Goal: Navigation & Orientation: Find specific page/section

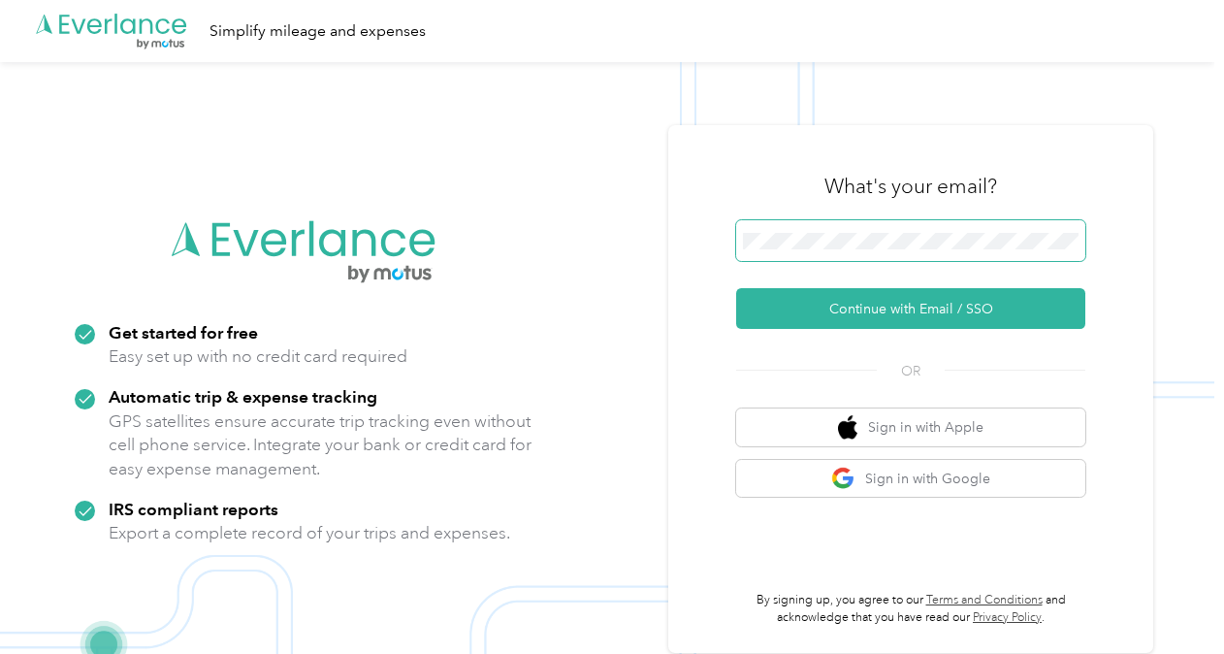
click at [807, 231] on span at bounding box center [910, 240] width 349 height 41
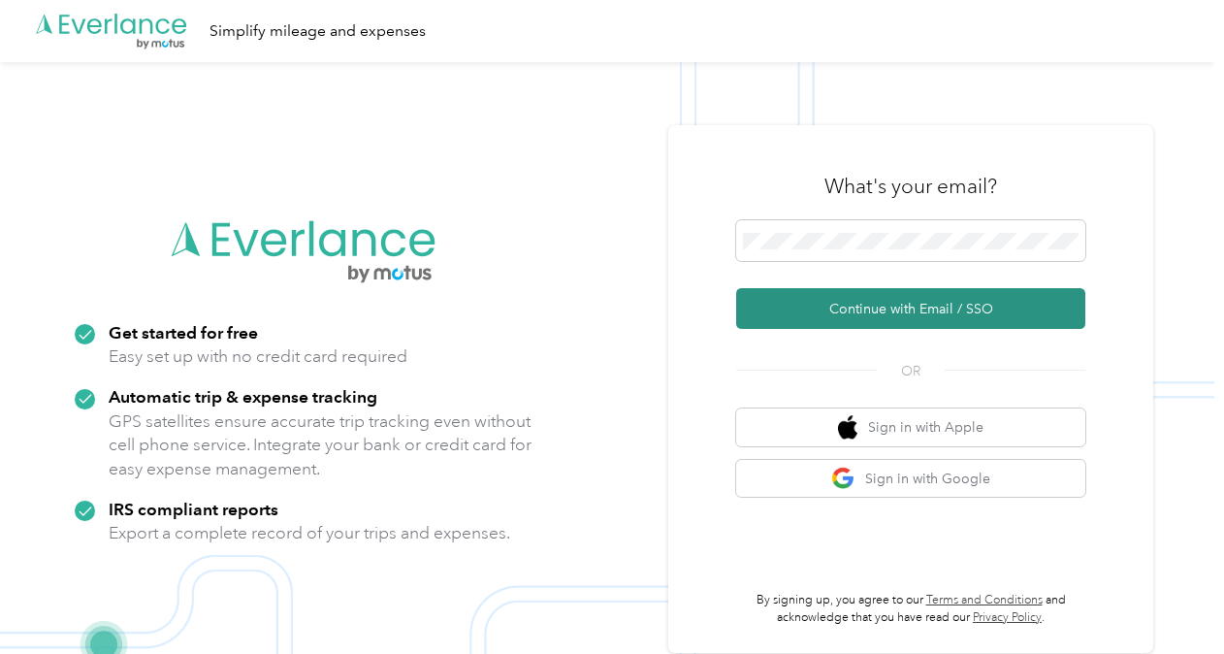
click at [876, 310] on button "Continue with Email / SSO" at bounding box center [910, 308] width 349 height 41
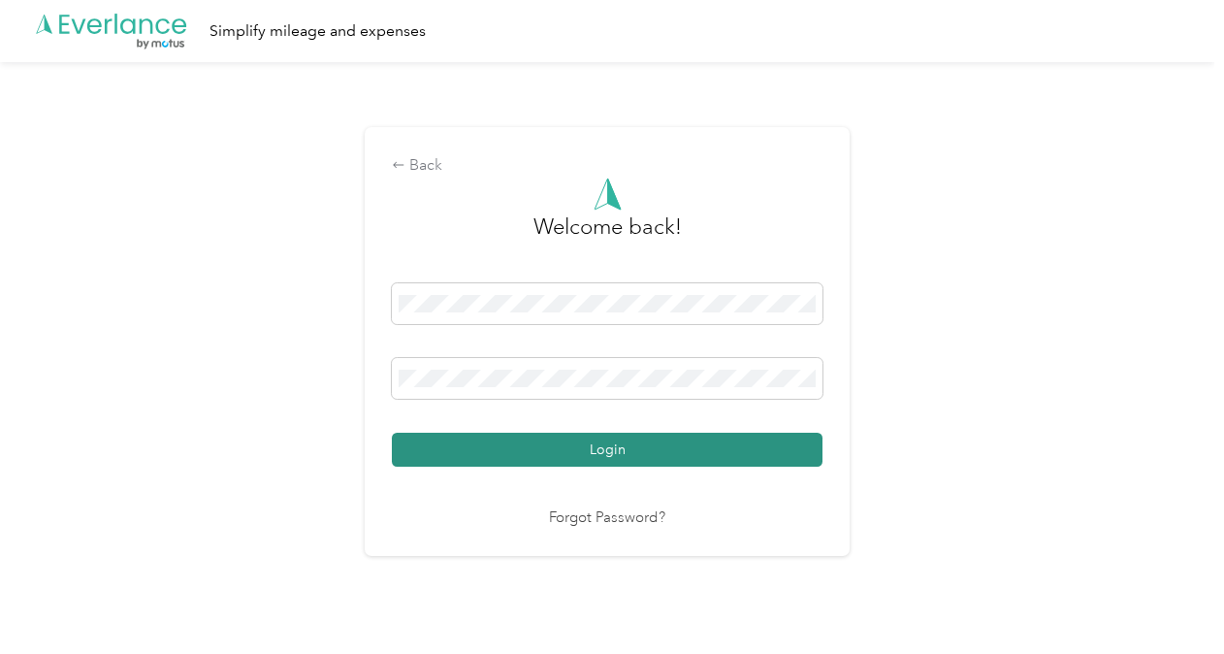
click at [615, 451] on button "Login" at bounding box center [607, 450] width 431 height 34
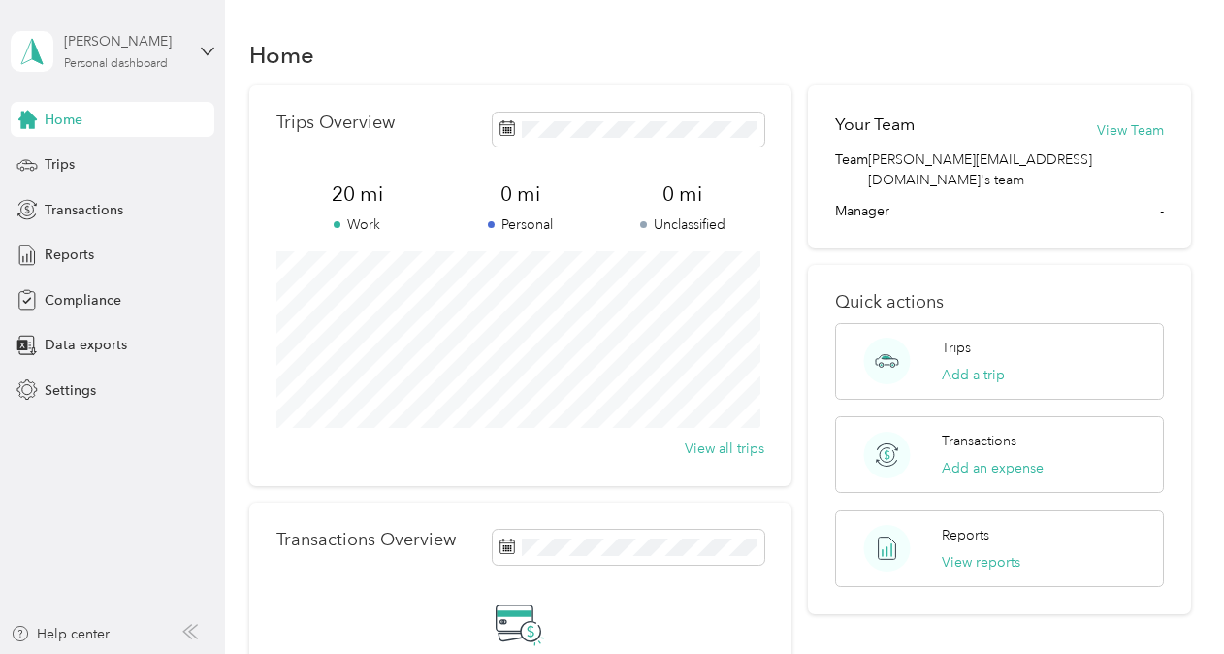
click at [140, 63] on div "Personal dashboard" at bounding box center [116, 64] width 104 height 12
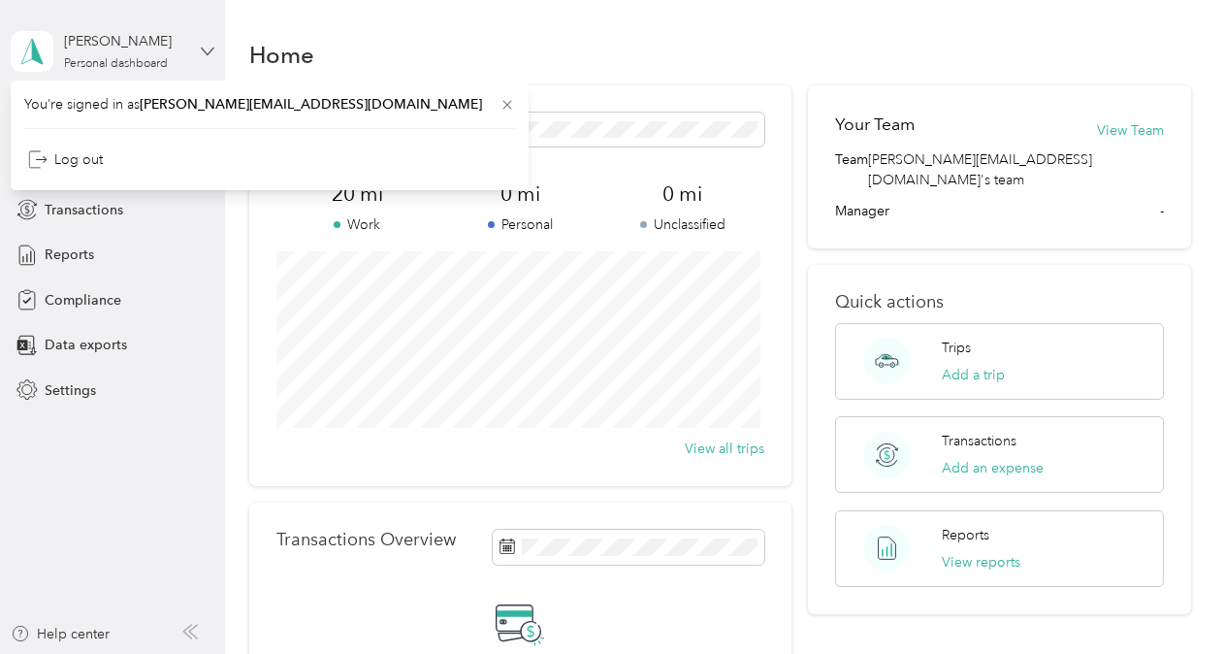
click at [203, 48] on icon at bounding box center [208, 51] width 12 height 7
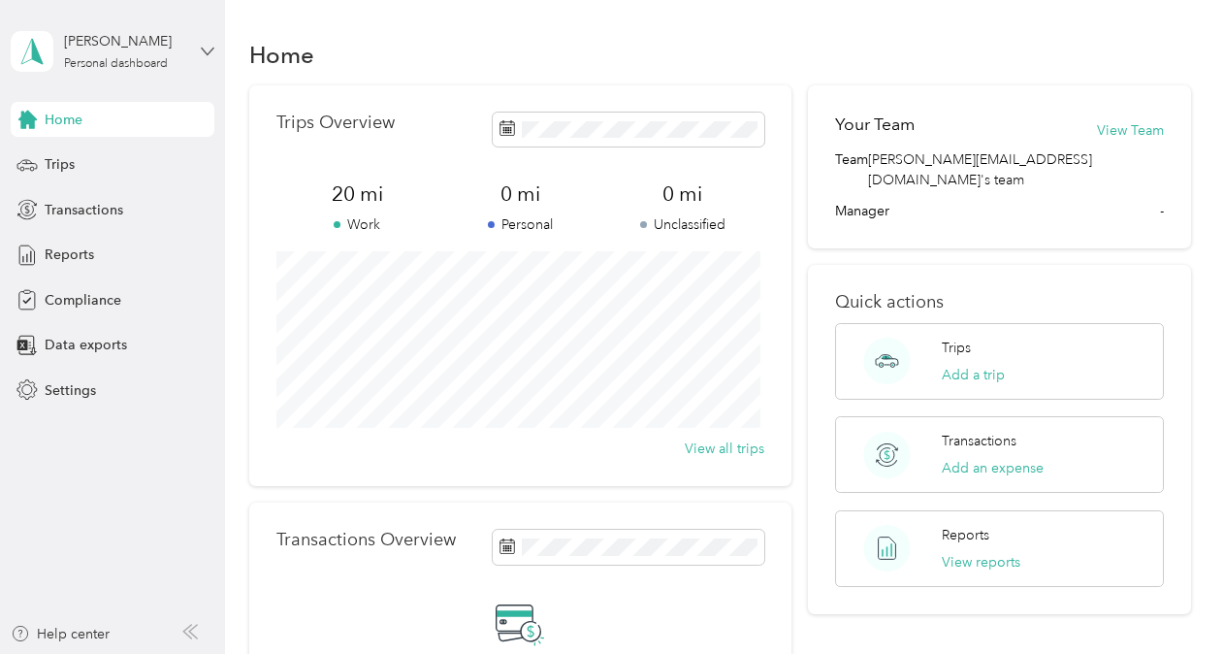
click at [205, 48] on icon at bounding box center [208, 52] width 14 height 14
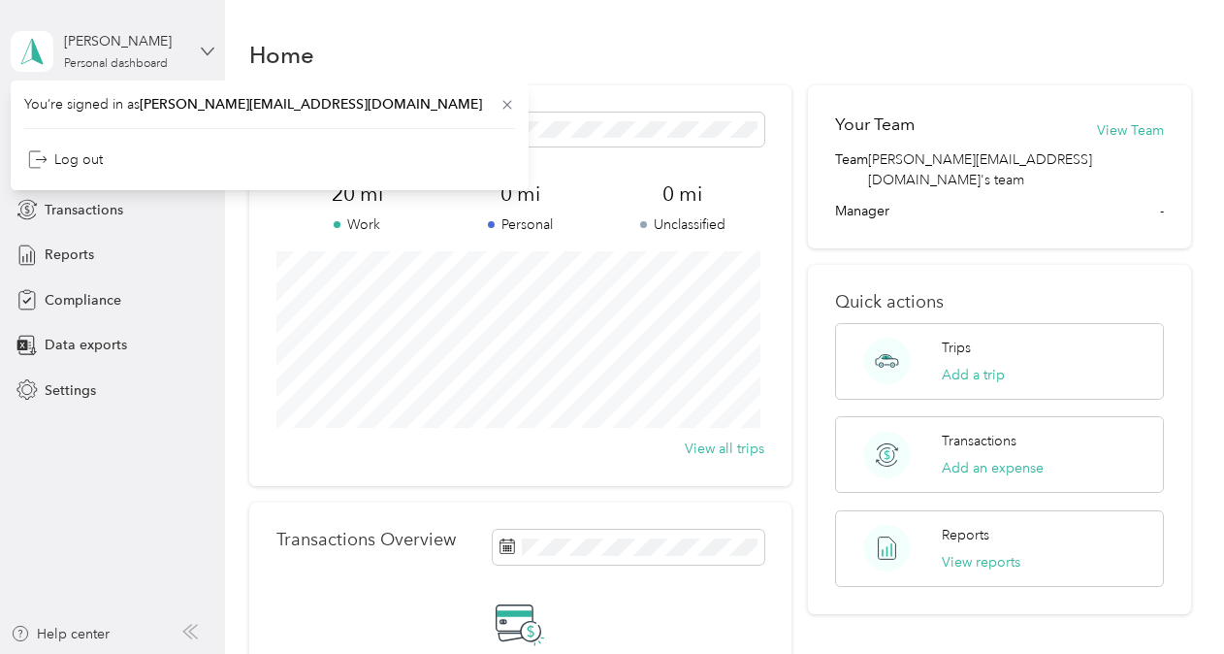
click at [205, 48] on icon at bounding box center [208, 52] width 14 height 14
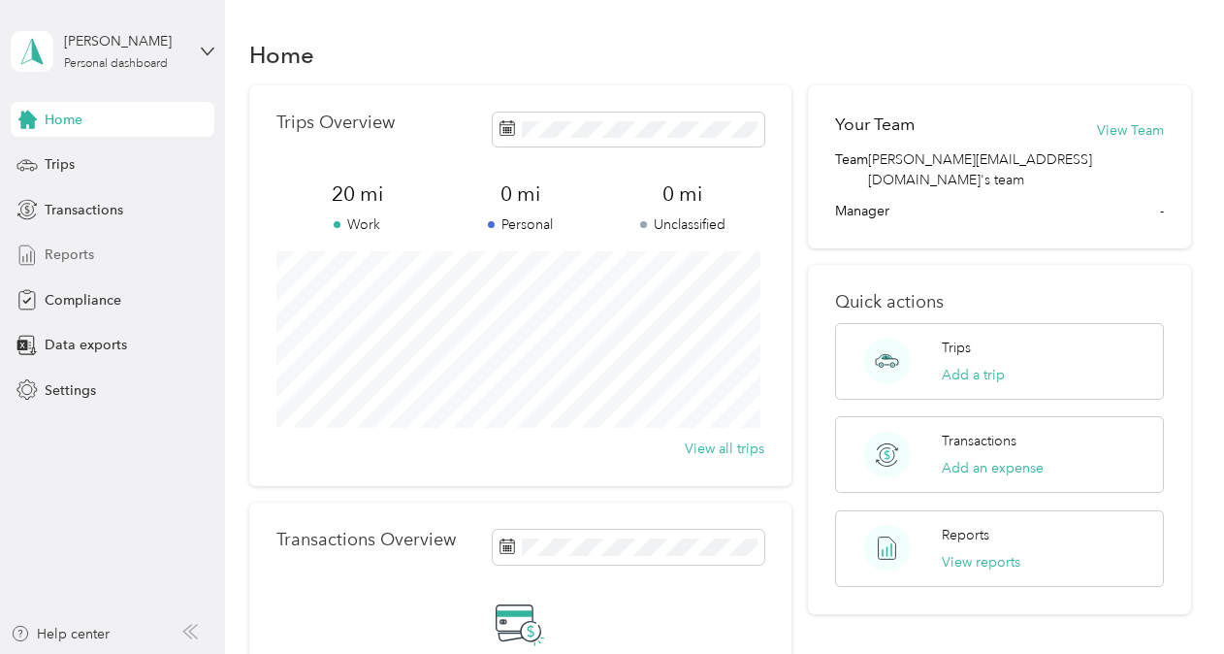
click at [79, 252] on span "Reports" at bounding box center [69, 254] width 49 height 20
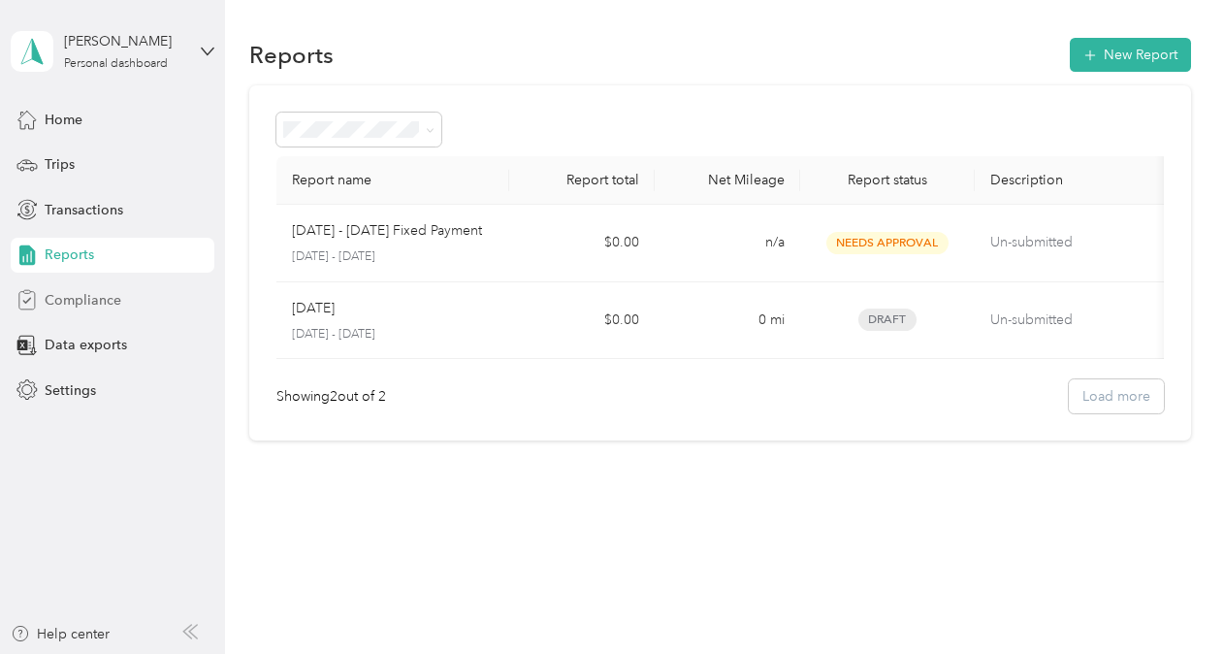
click at [80, 294] on span "Compliance" at bounding box center [83, 300] width 77 height 20
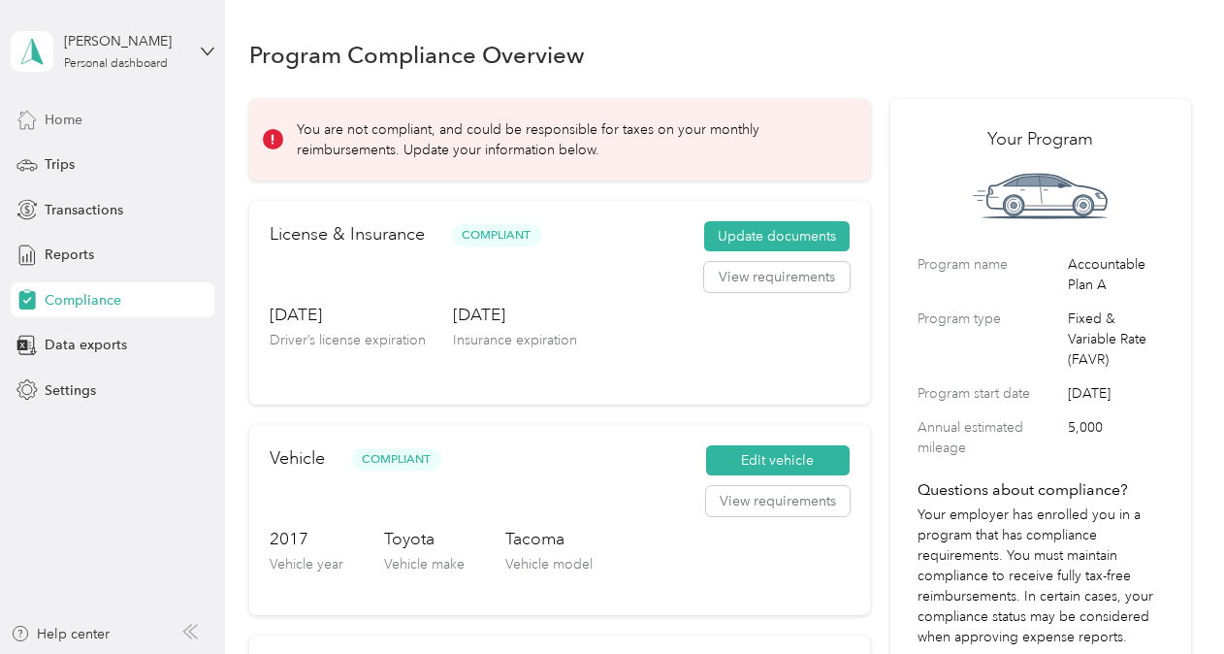
click at [74, 115] on span "Home" at bounding box center [64, 120] width 38 height 20
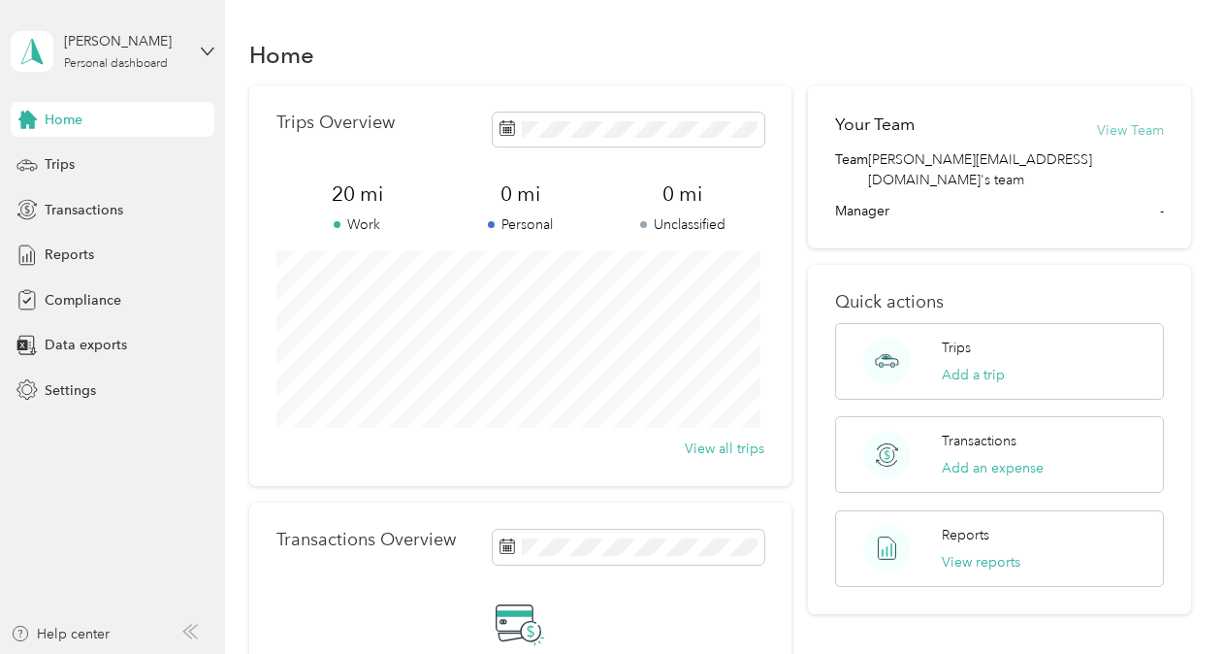
click at [1119, 126] on button "View Team" at bounding box center [1130, 130] width 67 height 20
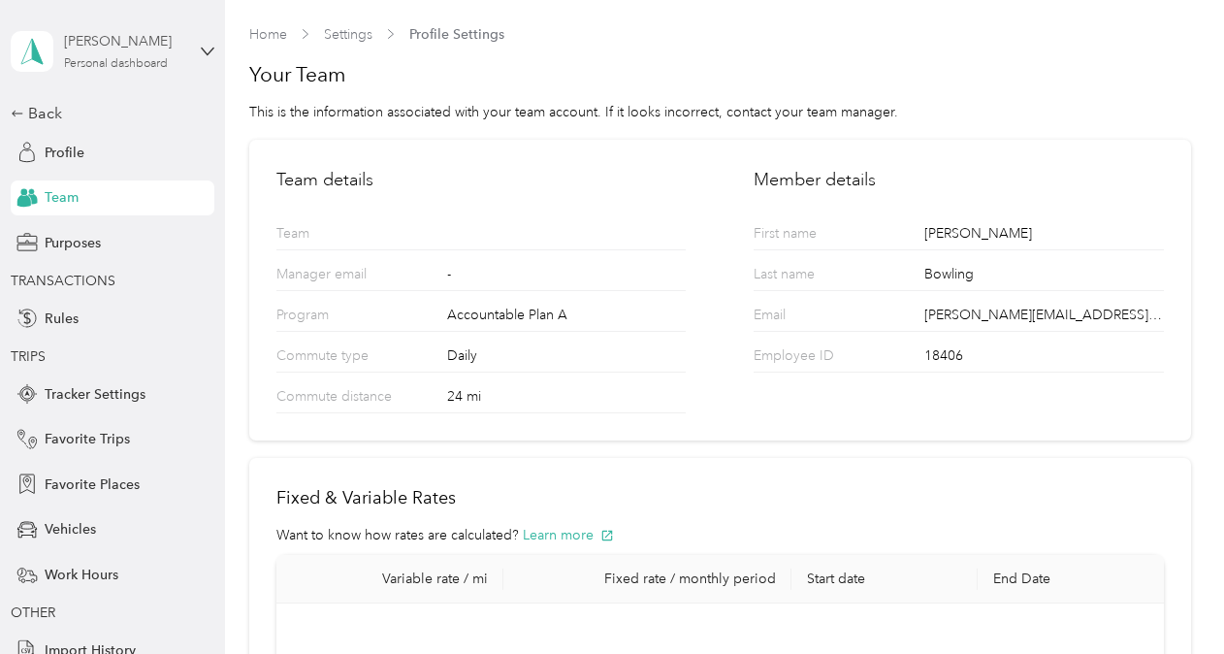
click at [122, 62] on div "Personal dashboard" at bounding box center [116, 64] width 104 height 12
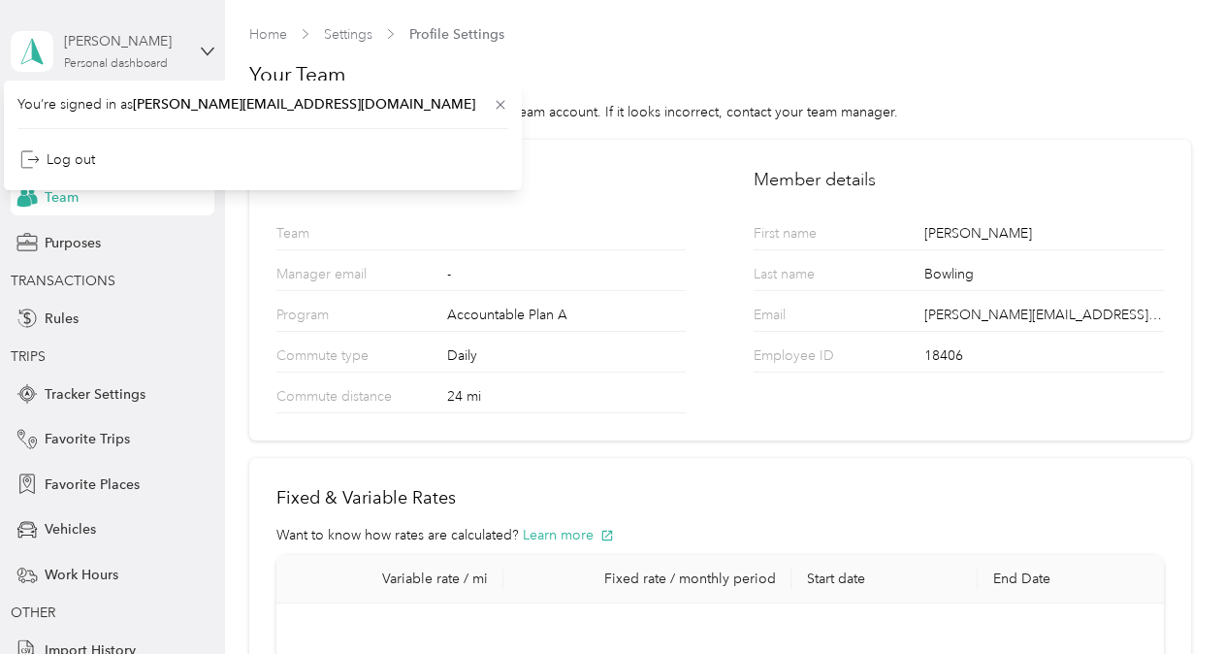
click at [122, 62] on div "Personal dashboard" at bounding box center [116, 64] width 104 height 12
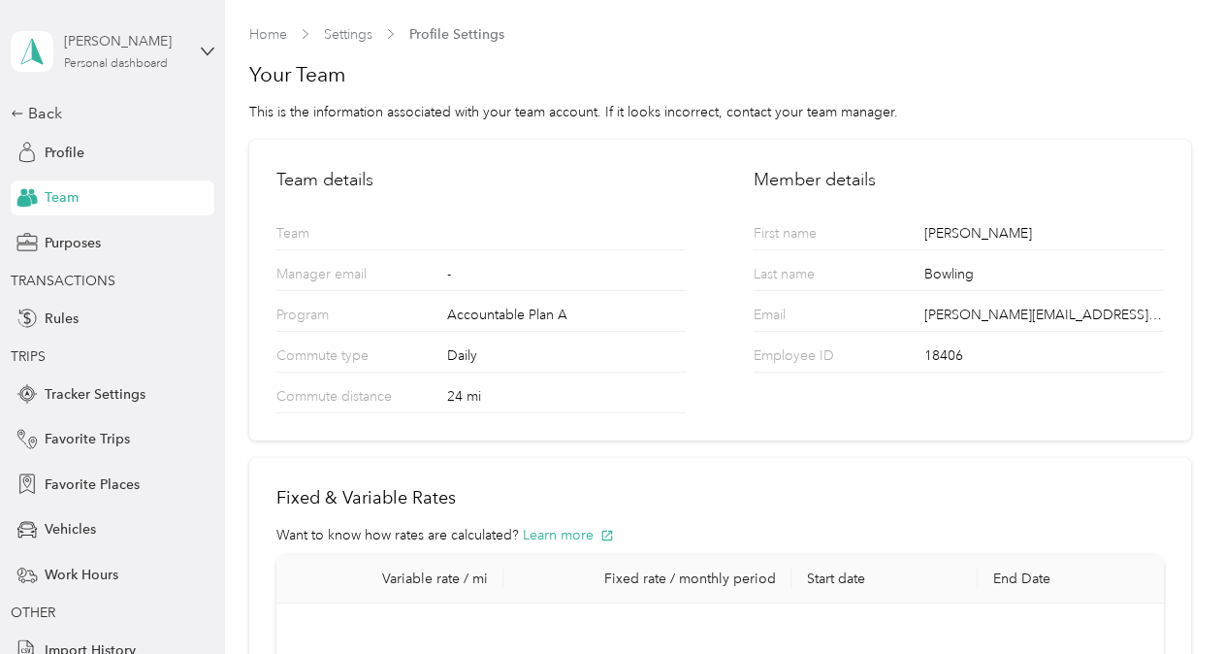
click at [126, 39] on div "[PERSON_NAME]" at bounding box center [124, 41] width 121 height 20
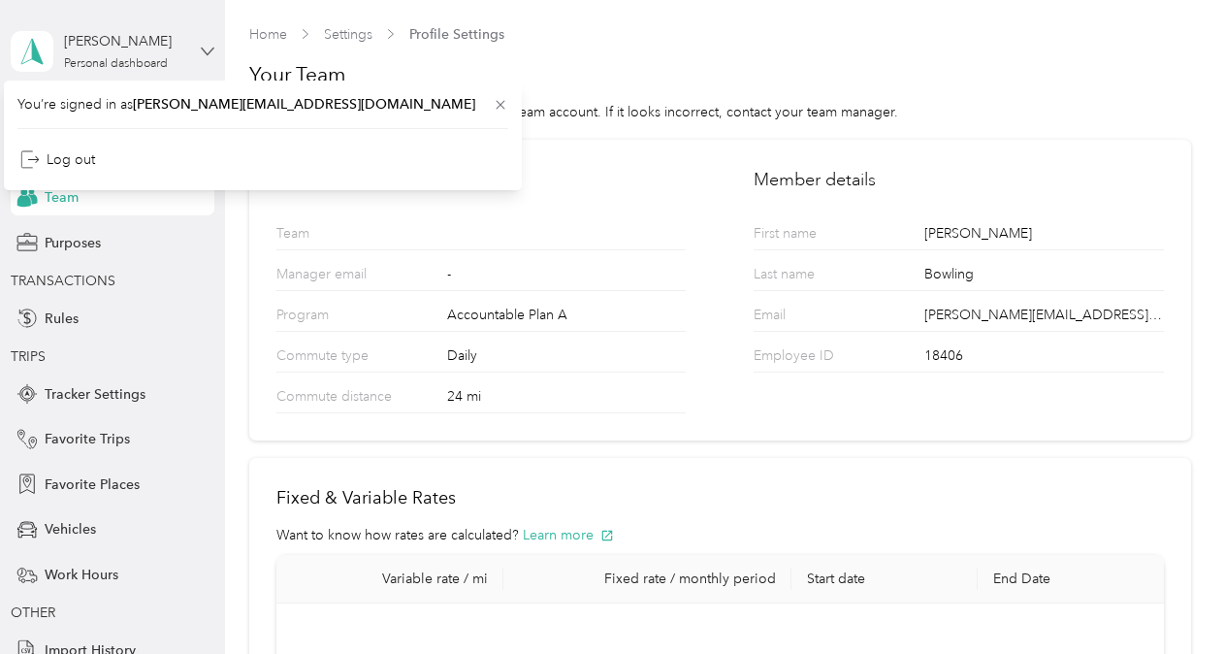
click at [206, 46] on icon at bounding box center [208, 52] width 14 height 14
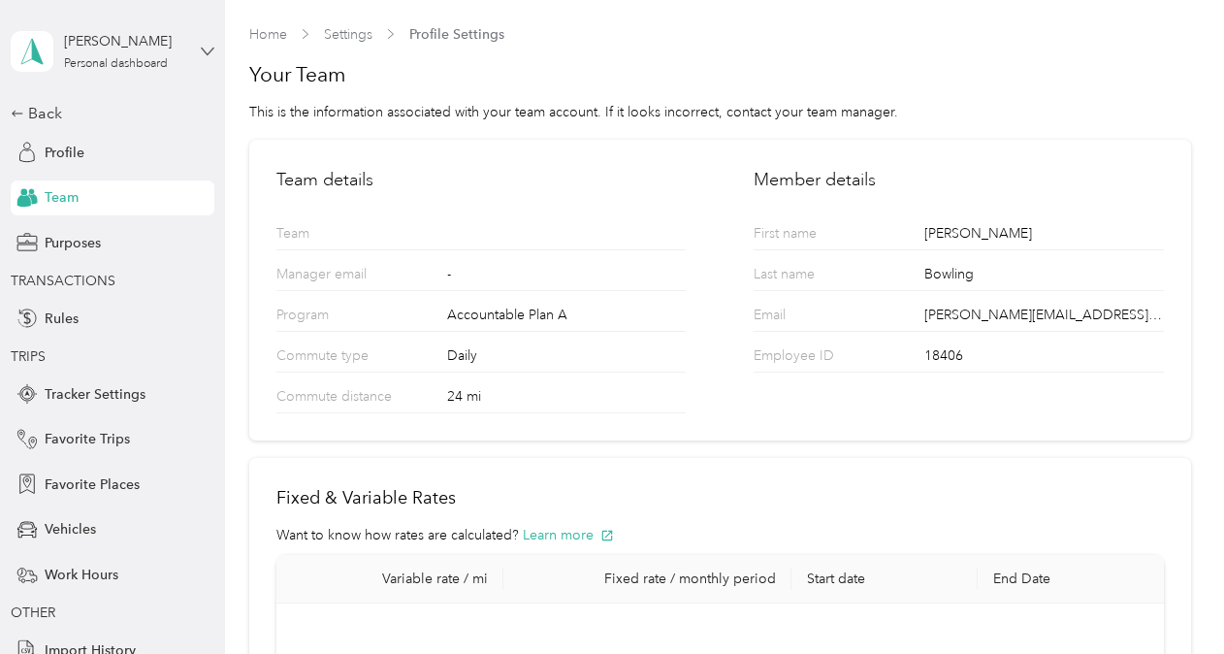
click at [201, 46] on icon at bounding box center [208, 52] width 14 height 14
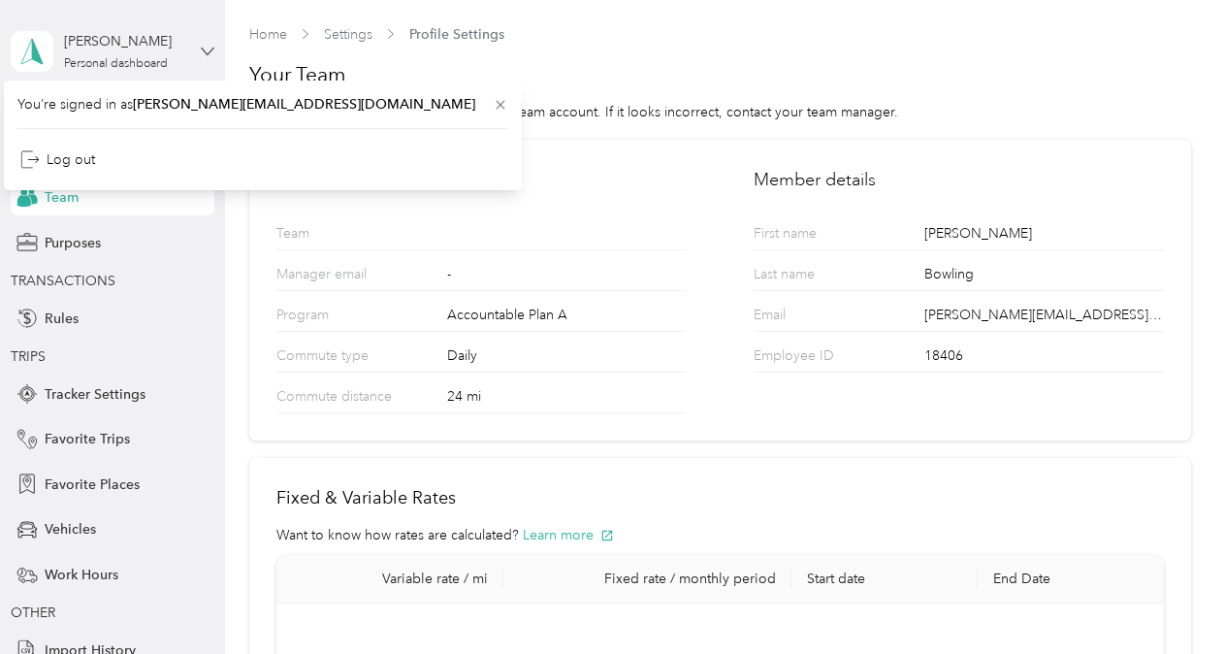
click at [201, 46] on icon at bounding box center [208, 52] width 14 height 14
